Goal: Task Accomplishment & Management: Manage account settings

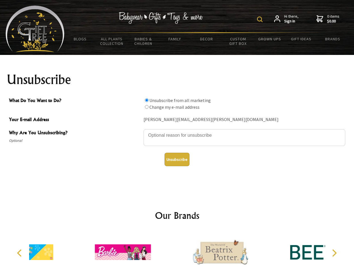
click at [261, 19] on img at bounding box center [260, 20] width 6 height 6
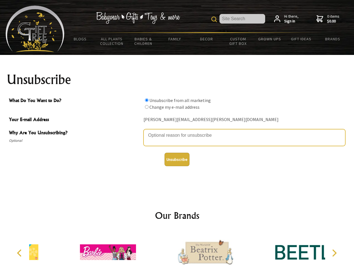
click at [177, 131] on textarea "Why Are You Unsubscribing?" at bounding box center [244, 137] width 202 height 17
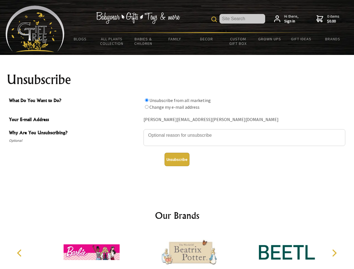
click at [147, 100] on input "What Do You Want to Do?" at bounding box center [147, 100] width 4 height 4
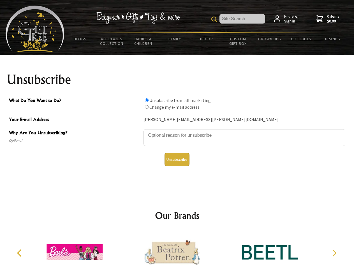
click at [147, 107] on input "What Do You Want to Do?" at bounding box center [147, 107] width 4 height 4
radio input "true"
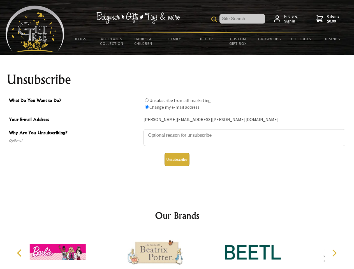
click at [177, 159] on button "Unsubscribe" at bounding box center [176, 159] width 25 height 13
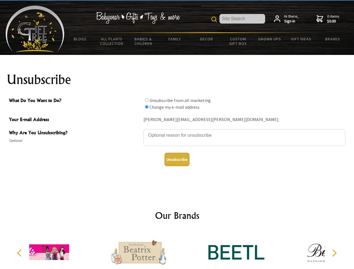
click at [177, 250] on div at bounding box center [139, 253] width 98 height 44
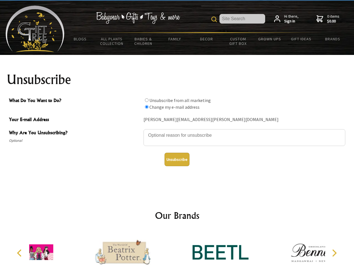
click at [20, 253] on icon "Previous" at bounding box center [19, 252] width 7 height 7
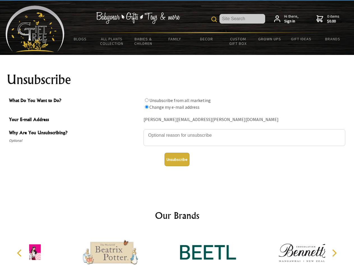
click at [334, 253] on icon "Next" at bounding box center [333, 252] width 7 height 7
